Goal: Information Seeking & Learning: Learn about a topic

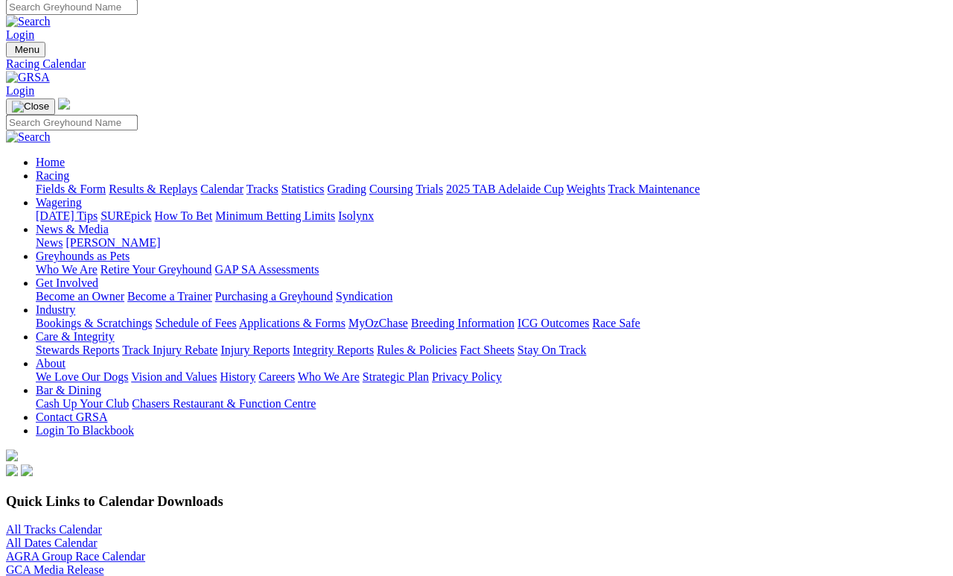
scroll to position [7, 0]
click at [66, 523] on link "All Tracks Calendar" at bounding box center [54, 529] width 96 height 13
click at [57, 182] on link "Fields & Form" at bounding box center [71, 188] width 70 height 13
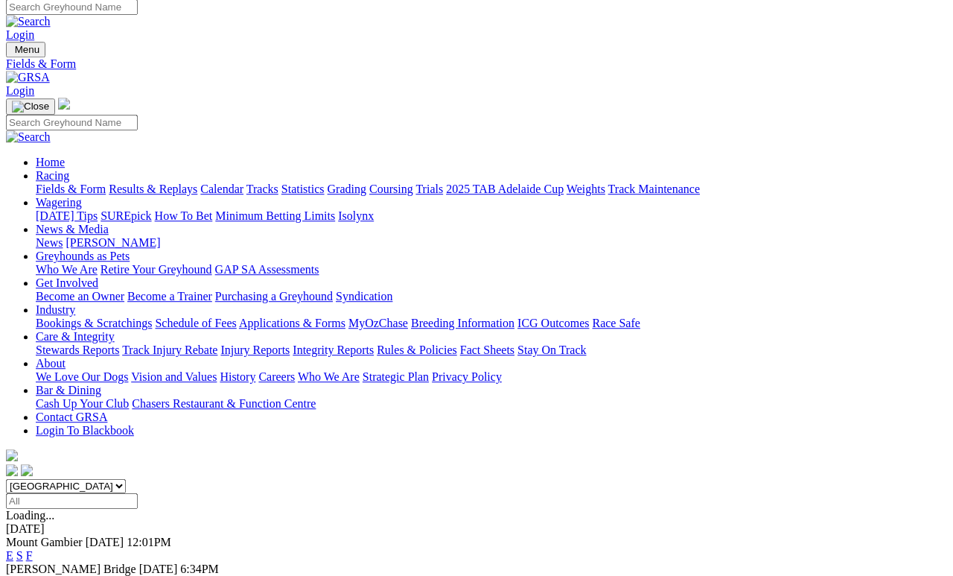
scroll to position [7, 0]
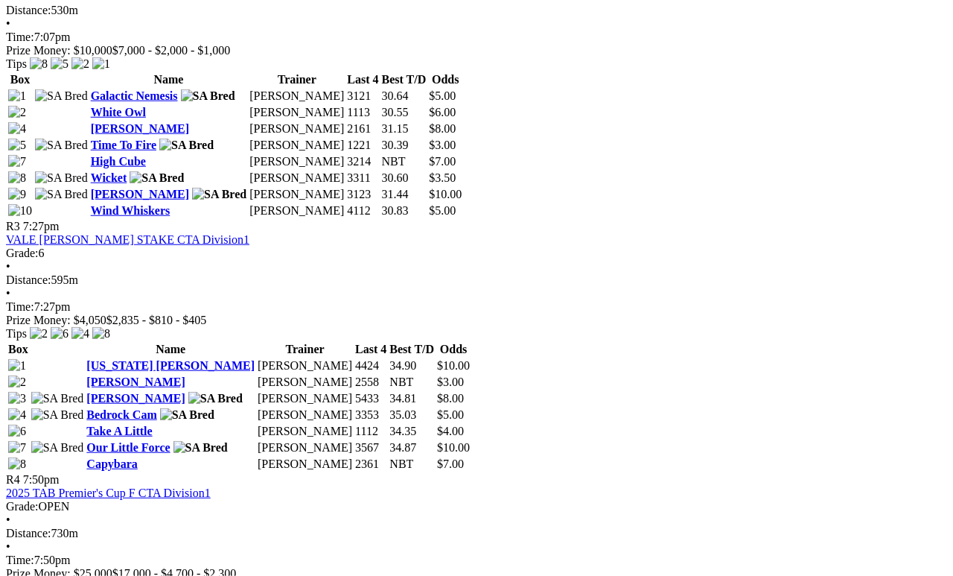
scroll to position [1074, 0]
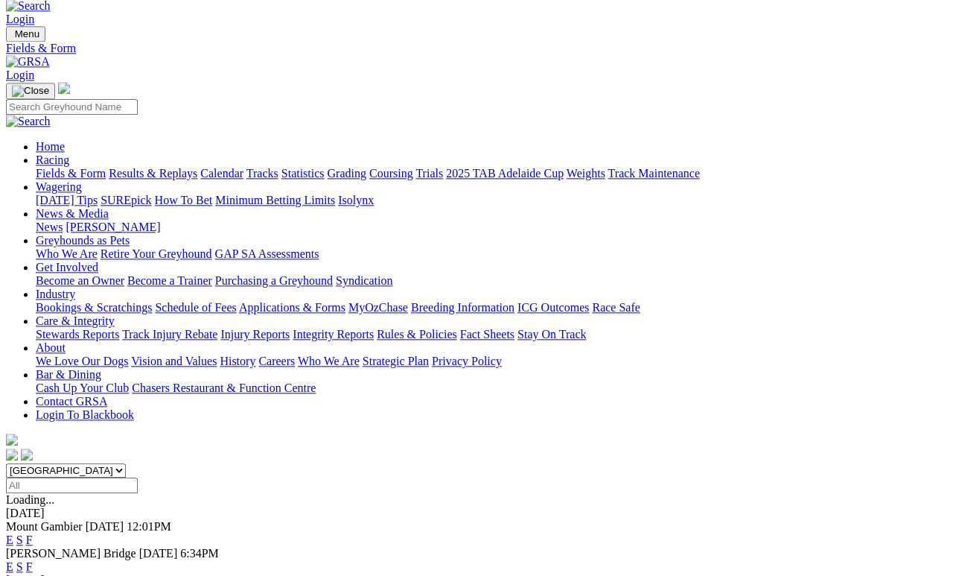
scroll to position [22, 0]
click at [33, 560] on link "F" at bounding box center [29, 566] width 7 height 13
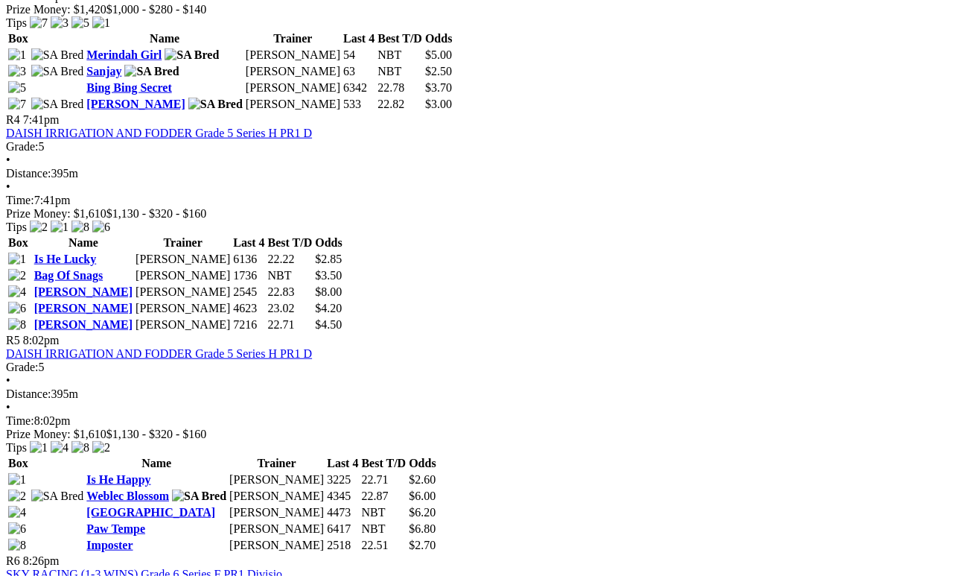
scroll to position [1249, 0]
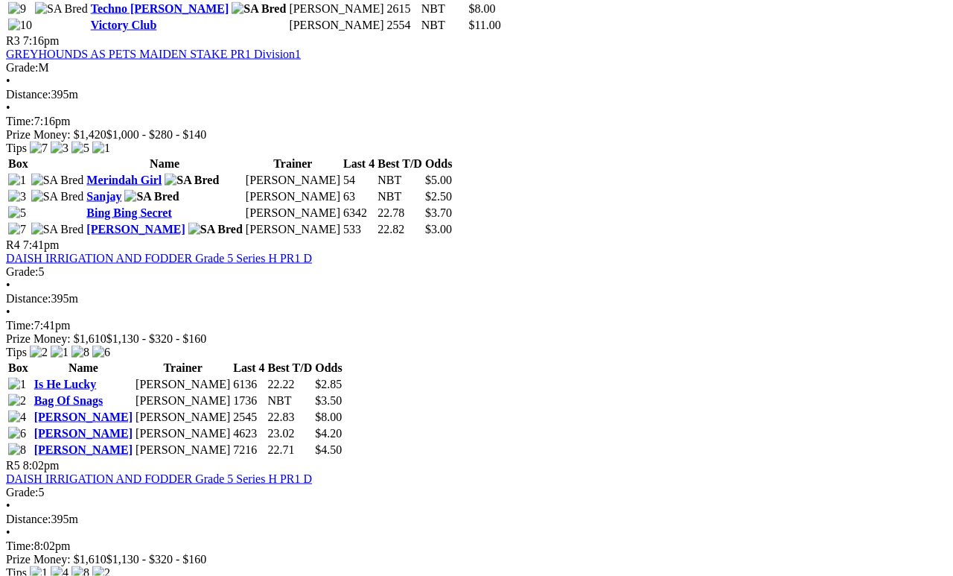
click at [40, 81] on div "R1 6:34pm [PERSON_NAME] MOTORS (STRAIGHT N/P) STAKE PR1 Division1 Grade: 6 • Di…" at bounding box center [476, 238] width 941 height 1421
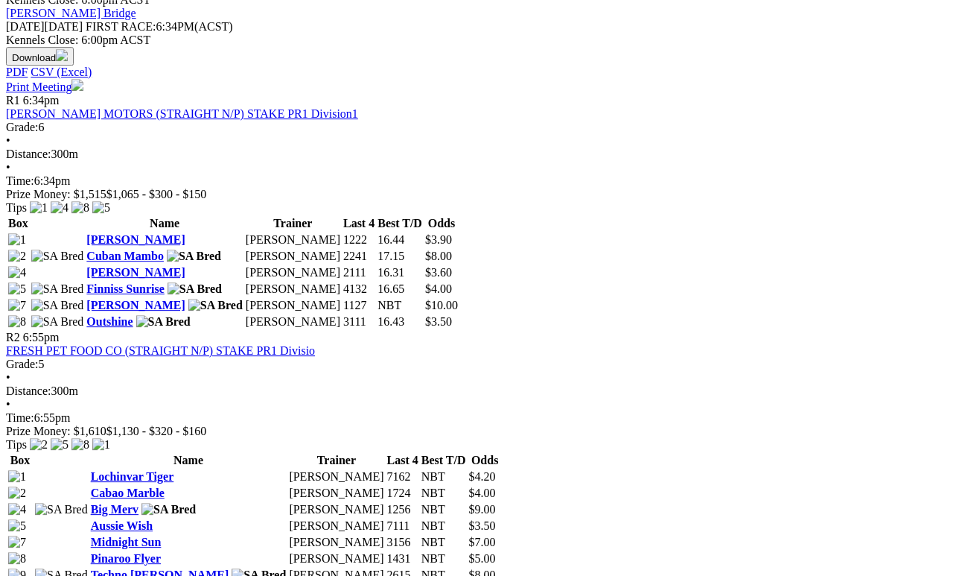
scroll to position [681, 0]
